Goal: Transaction & Acquisition: Purchase product/service

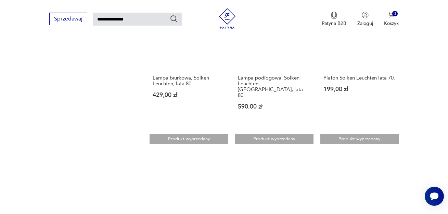
scroll to position [615, 0]
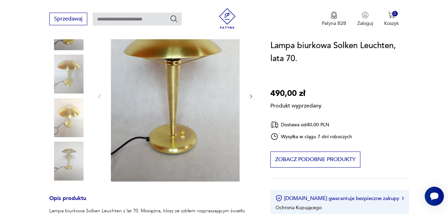
scroll to position [68, 0]
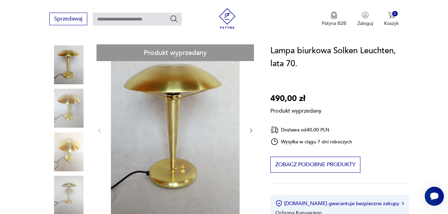
click at [66, 106] on div "Produkt wyprzedany Opis produktu Lampa biurkowa Solken Leuchten z lat 70. Mosię…" at bounding box center [151, 206] width 204 height 324
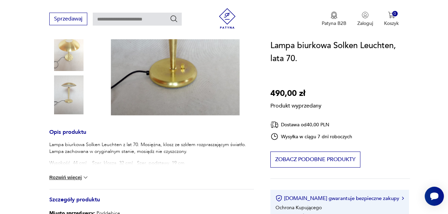
scroll to position [171, 0]
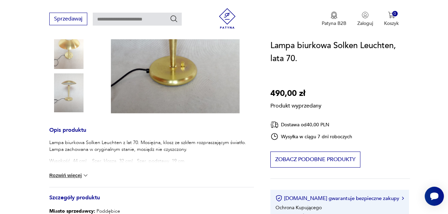
click at [78, 174] on button "Rozwiń więcej" at bounding box center [69, 175] width 40 height 7
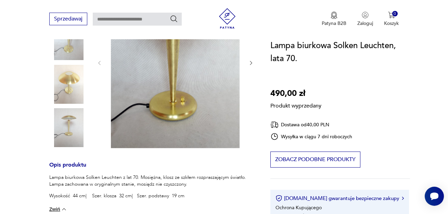
scroll to position [137, 0]
click at [62, 119] on div "Produkt wyprzedany Opis produktu Lampa biurkowa Solken Leuchten z lat 70. Mosię…" at bounding box center [151, 137] width 204 height 323
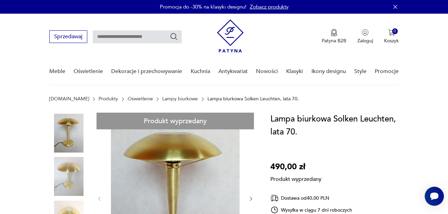
scroll to position [34, 0]
